Goal: Find specific page/section: Find specific page/section

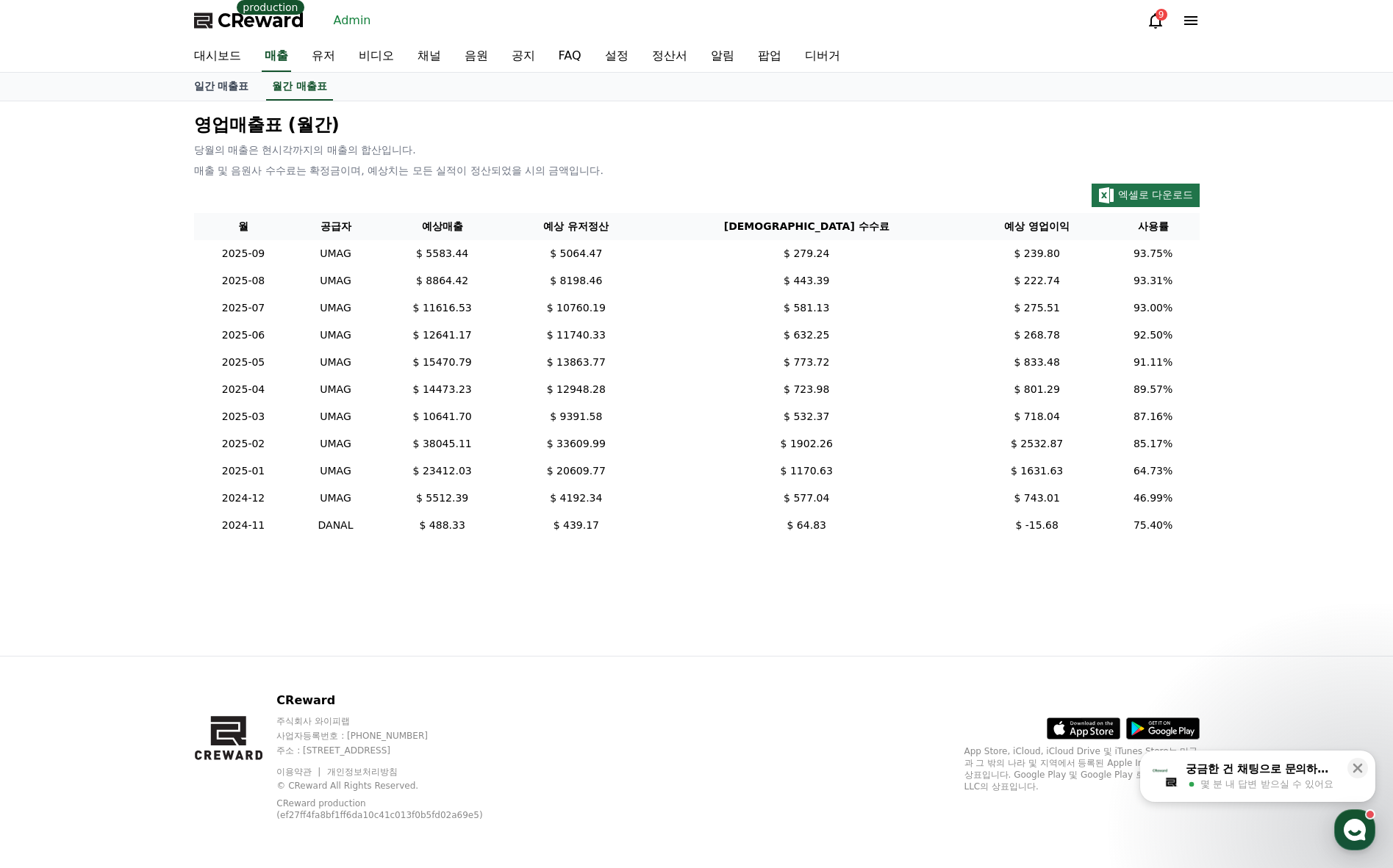
click at [649, 125] on p "영업매출표 (월간)" at bounding box center [696, 125] width 1005 height 24
click at [216, 90] on link "일간 매출표" at bounding box center [222, 86] width 79 height 28
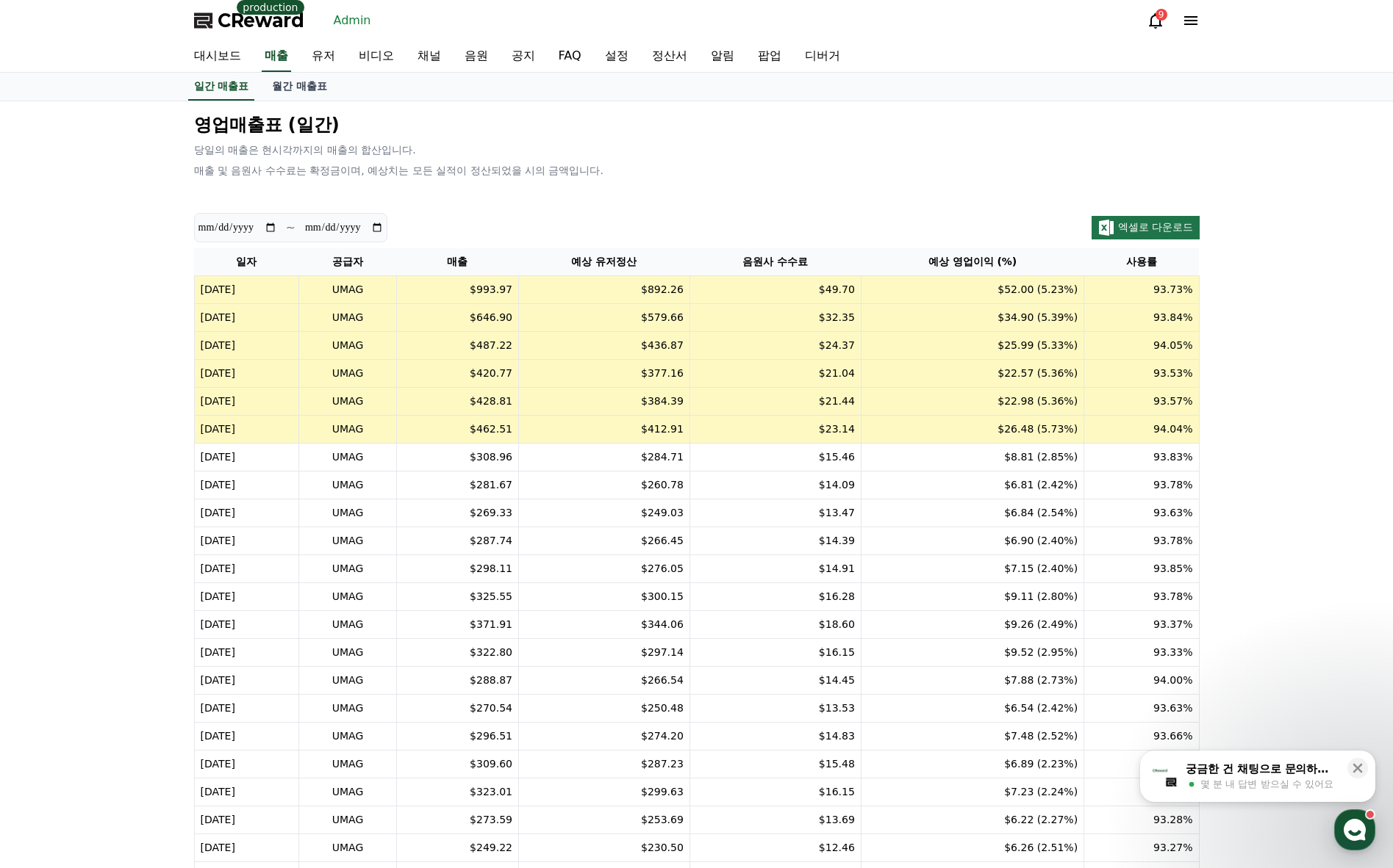
click at [635, 289] on td "$892.26" at bounding box center [604, 290] width 171 height 28
drag, startPoint x: 492, startPoint y: 290, endPoint x: 552, endPoint y: 290, distance: 60.0
click at [552, 290] on tr "[DATE] UMAG $993.97 $892.26 $49.70 $52.00 (5.23%) 93.73%" at bounding box center [696, 290] width 1005 height 28
click at [570, 296] on td "$892.26" at bounding box center [604, 290] width 171 height 28
